Goal: Task Accomplishment & Management: Use online tool/utility

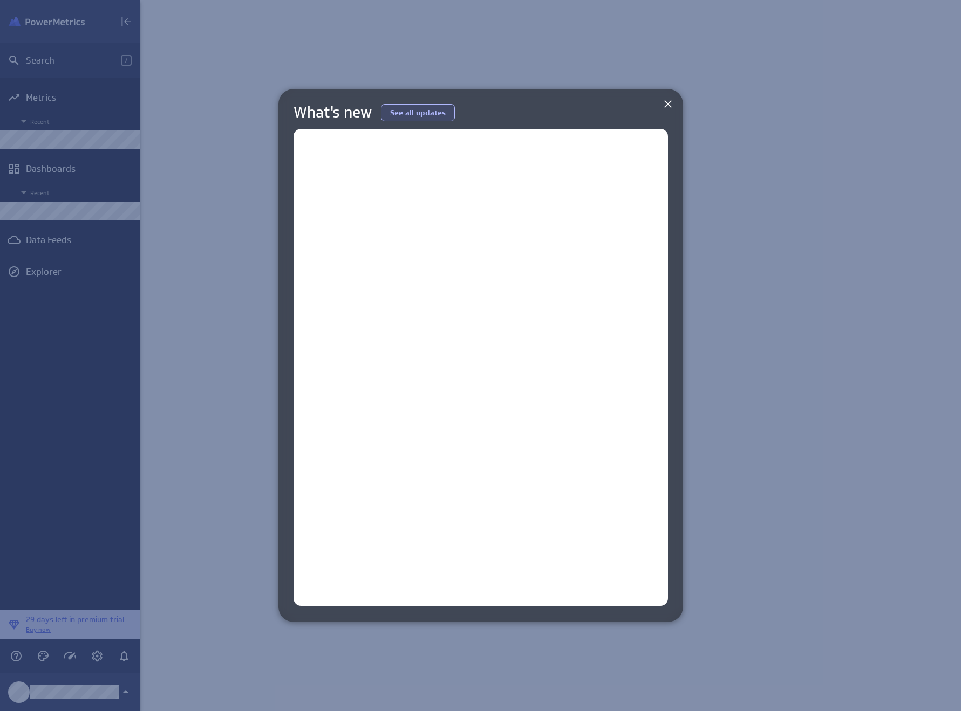
scroll to position [728, 837]
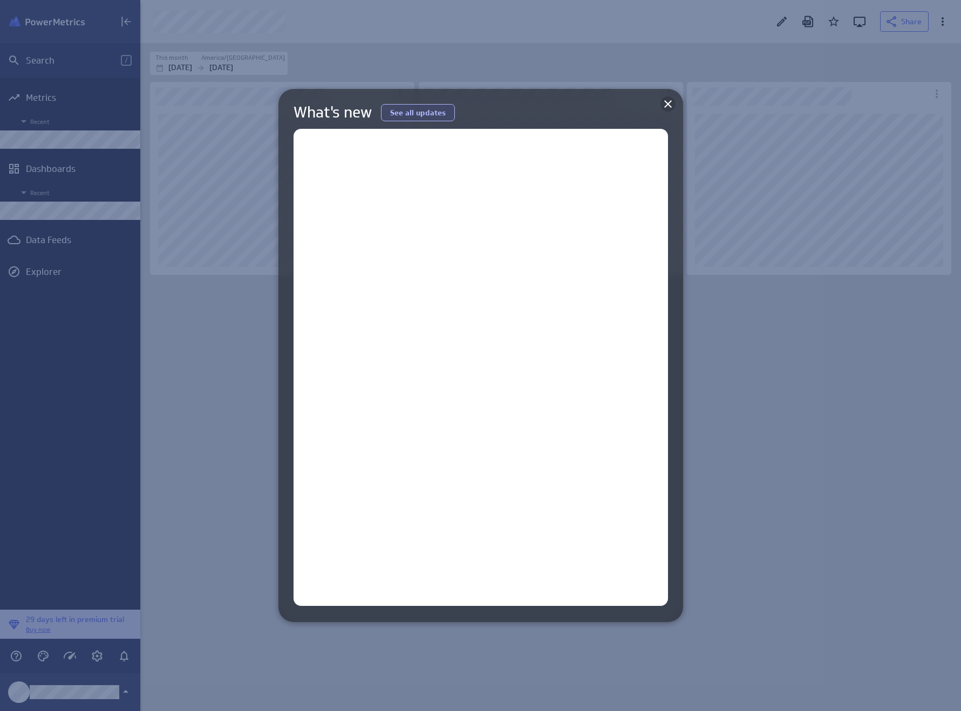
click at [670, 102] on icon at bounding box center [667, 104] width 13 height 13
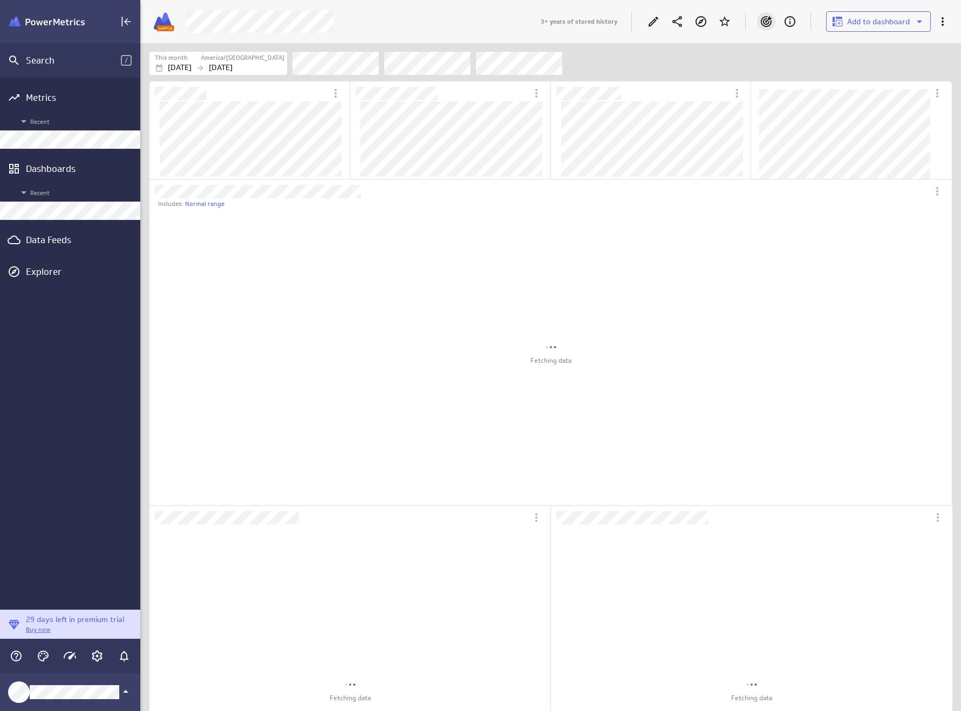
click at [766, 17] on icon "Goals" at bounding box center [765, 21] width 13 height 13
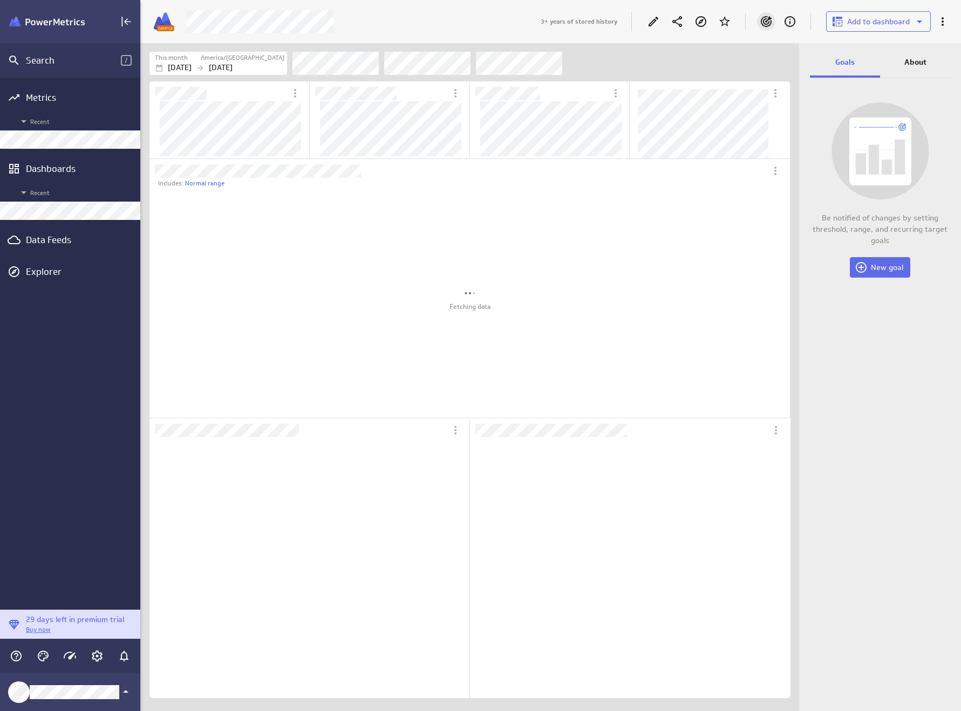
scroll to position [5, 5]
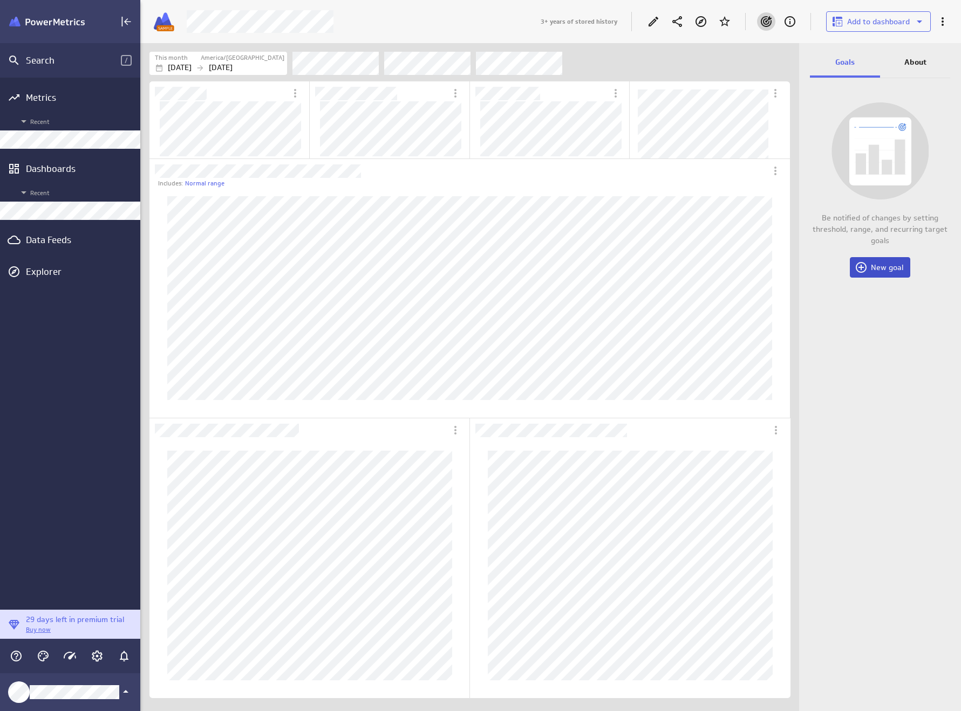
click at [888, 268] on span "New goal" at bounding box center [886, 268] width 32 height 10
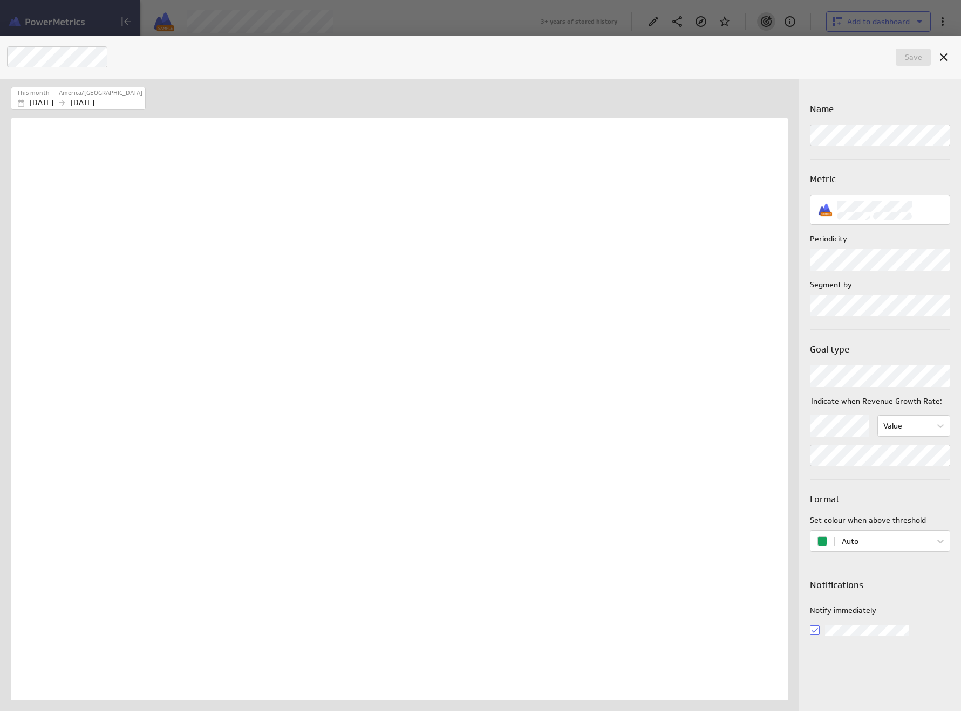
scroll to position [578, 772]
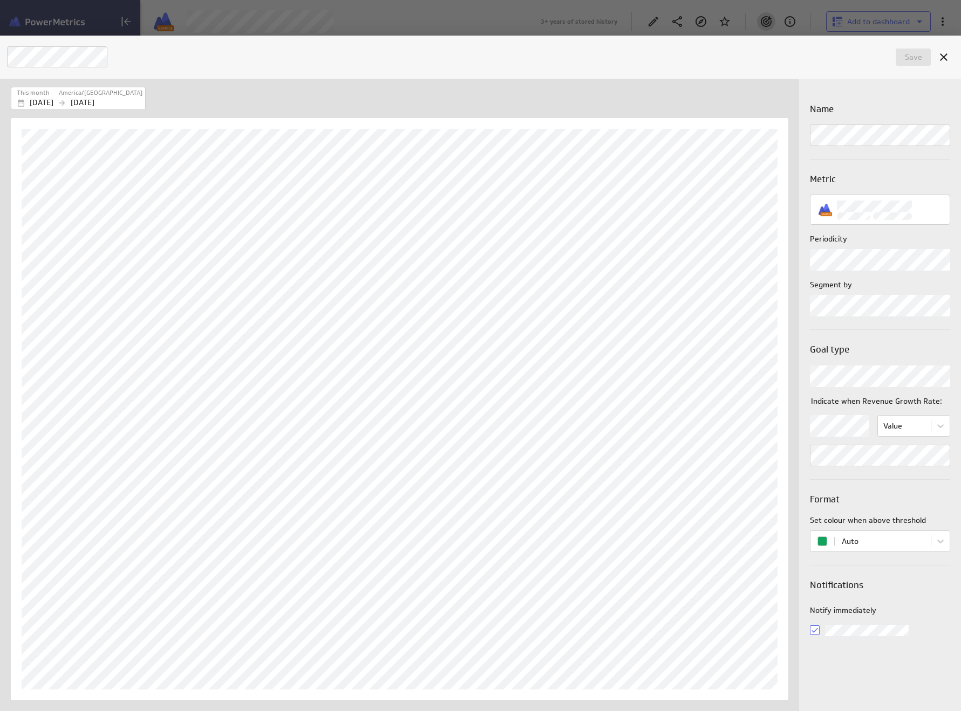
click at [855, 259] on body "Search / Metrics Recent Dashboards Recent Data Feeds Explorer 29 days left in p…" at bounding box center [480, 355] width 961 height 711
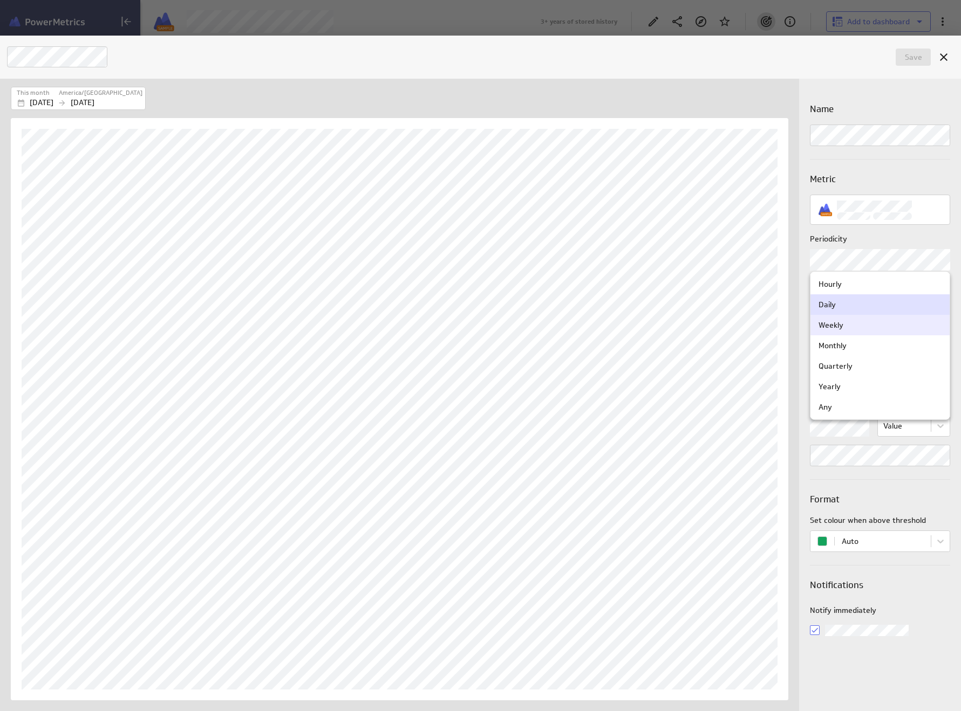
click at [844, 328] on div "Weekly" at bounding box center [879, 325] width 123 height 10
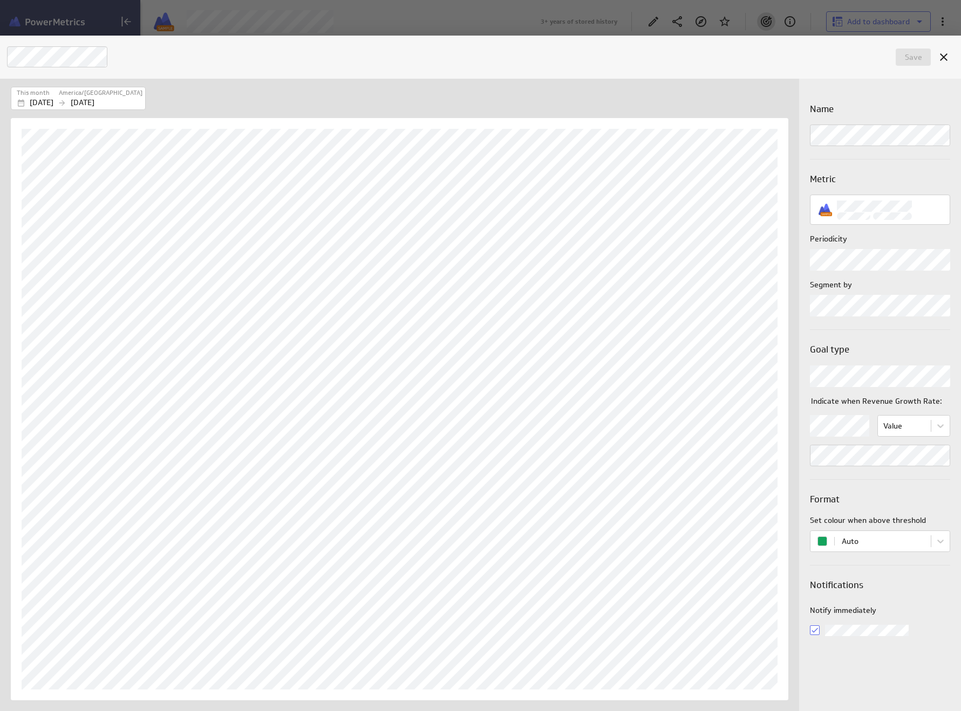
click at [847, 307] on body "Search / Metrics Recent Dashboards Recent Data Feeds Explorer 29 days left in p…" at bounding box center [480, 355] width 961 height 711
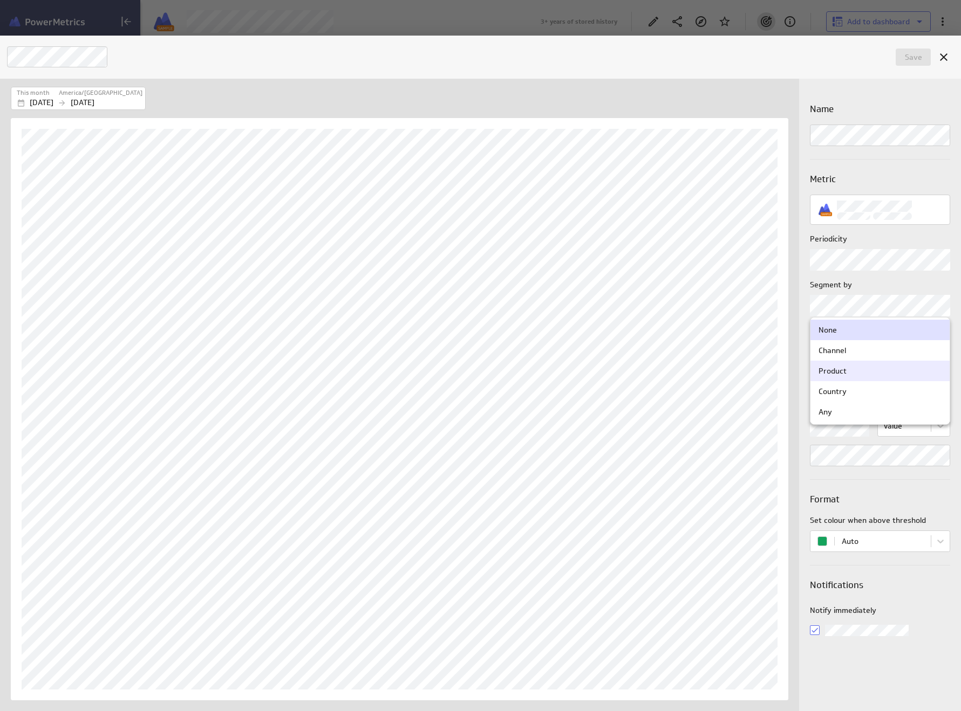
click at [847, 372] on div "Product" at bounding box center [879, 371] width 123 height 10
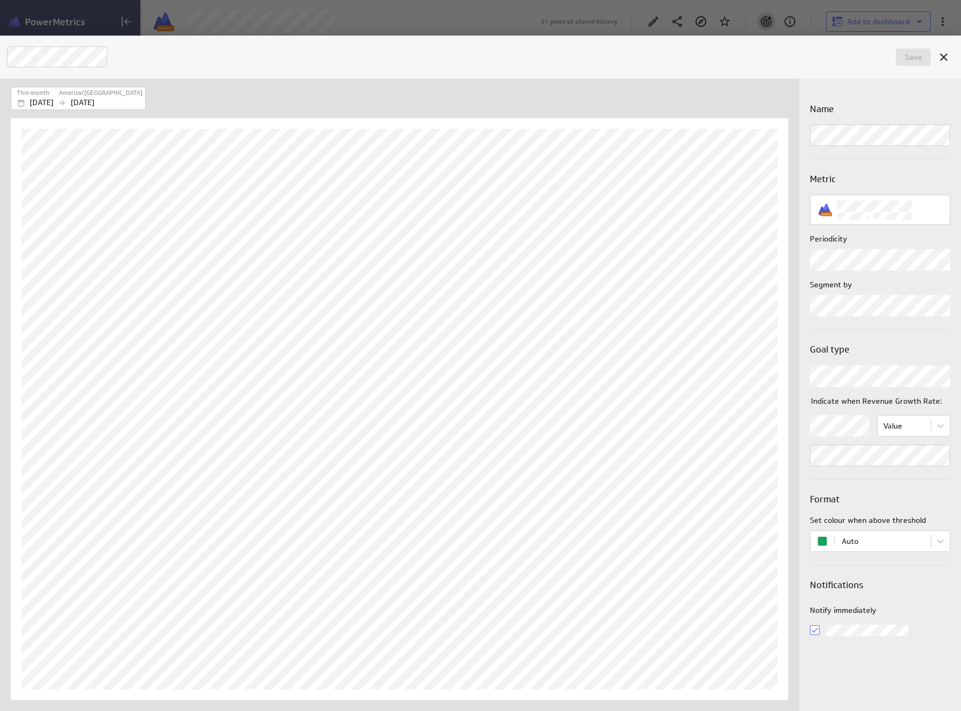
click at [858, 371] on body "Search / Metrics Recent Dashboards Recent Data Feeds Explorer 29 days left in p…" at bounding box center [480, 355] width 961 height 711
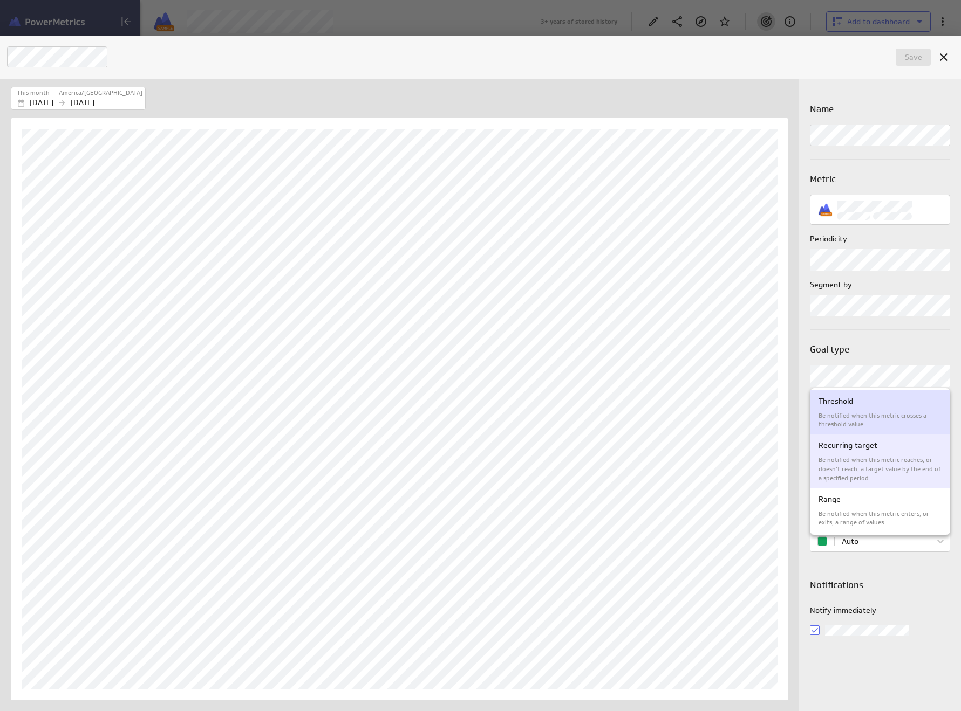
click at [854, 454] on div "Recurring target Be notified when this metric reaches, or doesn’t reach, a targ…" at bounding box center [879, 461] width 123 height 43
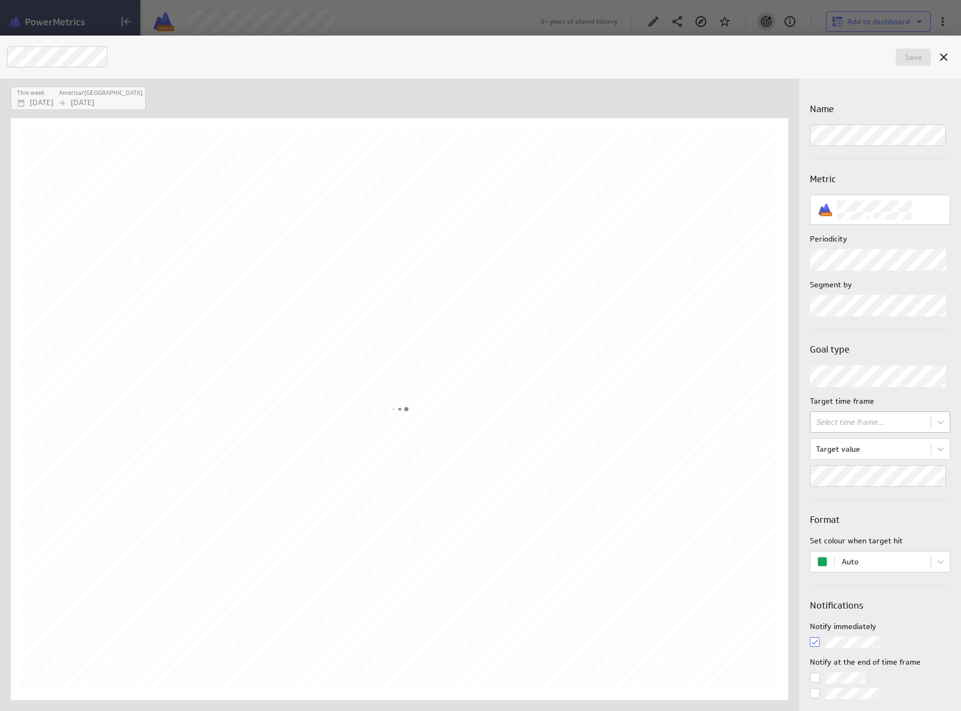
click at [870, 424] on body "Search / Metrics Recent Dashboards Recent Data Feeds Explorer 29 days left in p…" at bounding box center [480, 355] width 961 height 711
click at [860, 487] on div "End of each month" at bounding box center [851, 488] width 66 height 10
click at [896, 505] on div "Name Metric Periodicity Segment by Goal type Target time frame End of each mont…" at bounding box center [880, 400] width 140 height 597
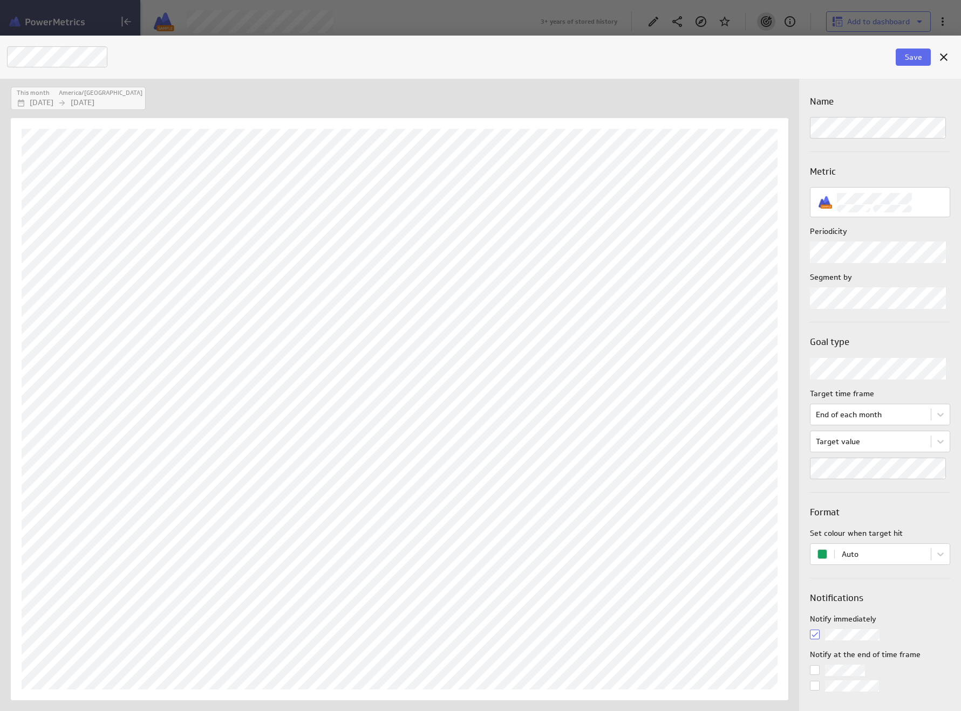
click at [788, 122] on div "This month America/[GEOGRAPHIC_DATA] [DATE] [DATE] Name Metric Periodicity Segm…" at bounding box center [480, 395] width 961 height 633
click at [899, 60] on button "Save" at bounding box center [912, 57] width 35 height 17
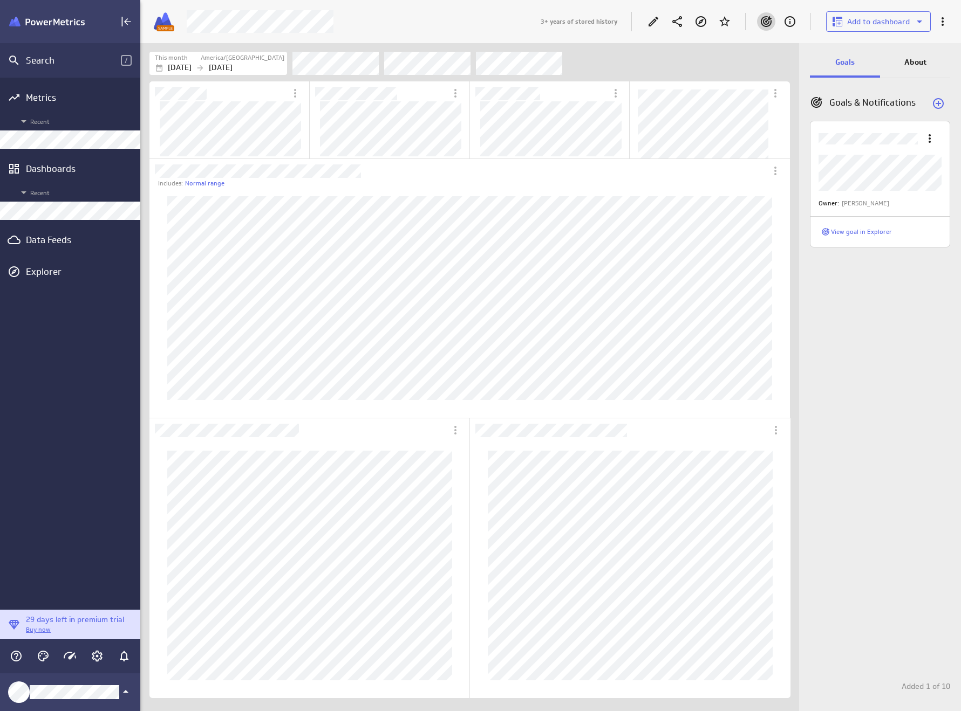
click at [814, 163] on div "Owner: [PERSON_NAME]" at bounding box center [879, 168] width 139 height 95
click at [932, 133] on icon "More actions" at bounding box center [929, 138] width 13 height 13
click at [890, 167] on div "Edit" at bounding box center [919, 167] width 65 height 26
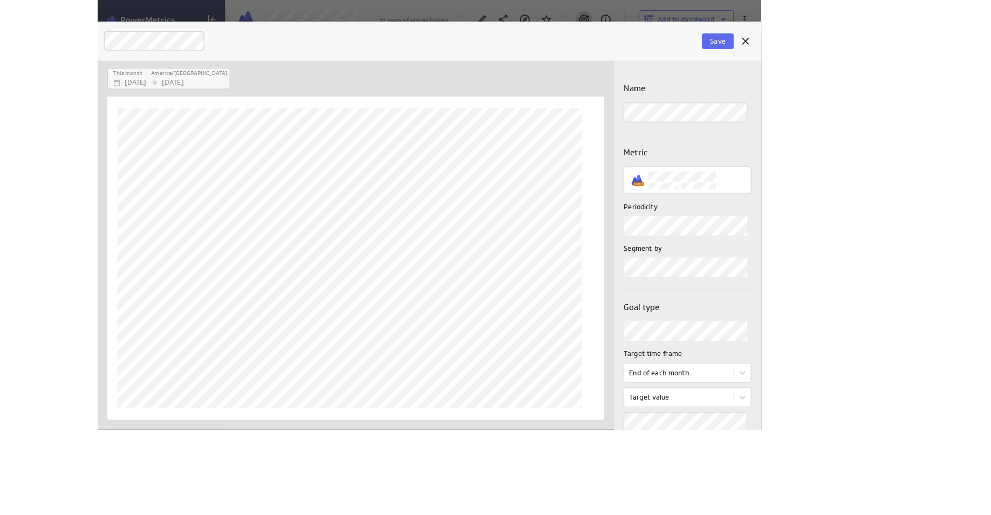
scroll to position [31, 812]
